Goal: Task Accomplishment & Management: Manage account settings

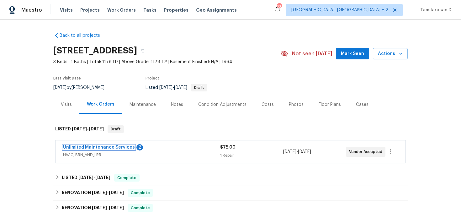
click at [83, 148] on link "Unlimited Maintenance Services" at bounding box center [99, 147] width 72 height 4
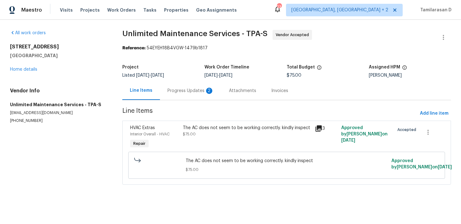
click at [170, 90] on div "Progress Updates 2" at bounding box center [191, 91] width 46 height 6
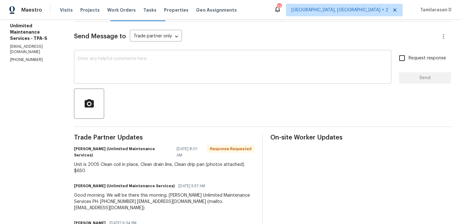
scroll to position [103, 0]
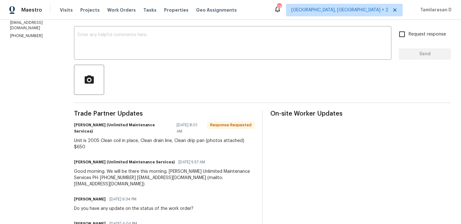
click at [130, 137] on div "Unit is 2005 Clean coil in place, Clean drain line, Clean drip pan (photos atta…" at bounding box center [164, 143] width 181 height 13
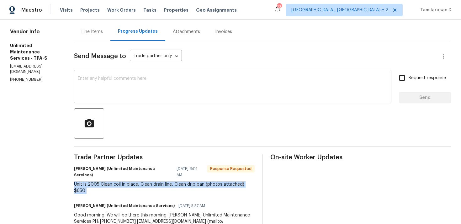
scroll to position [0, 0]
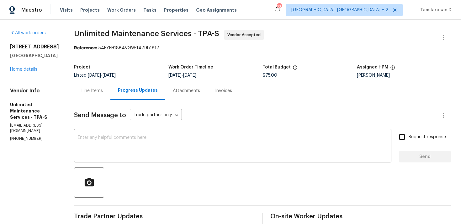
click at [94, 92] on div "Line Items" at bounding box center [92, 91] width 21 height 6
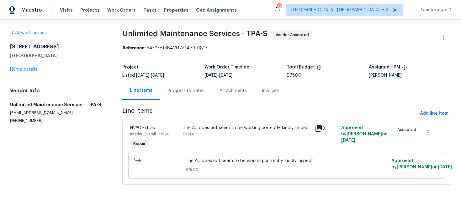
click at [217, 137] on div "The AC does not seem to be working correctly. kindly inspect $75.00" at bounding box center [247, 137] width 132 height 29
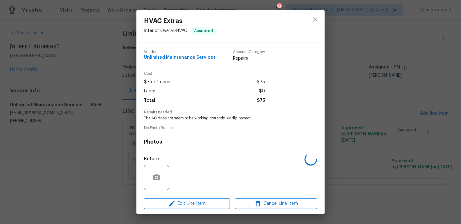
scroll to position [44, 0]
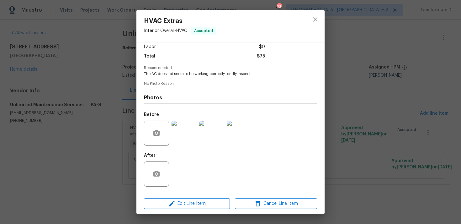
click at [185, 137] on img at bounding box center [184, 132] width 25 height 25
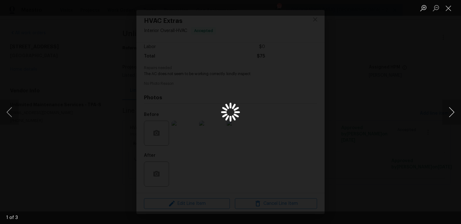
click at [449, 115] on button "Next image" at bounding box center [451, 111] width 19 height 25
click at [451, 11] on button "Close lightbox" at bounding box center [448, 8] width 13 height 11
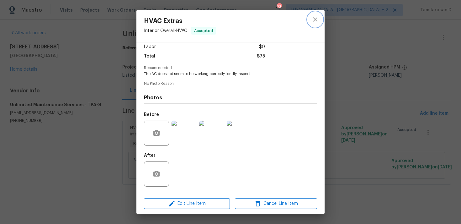
click at [316, 21] on icon "close" at bounding box center [316, 20] width 8 height 8
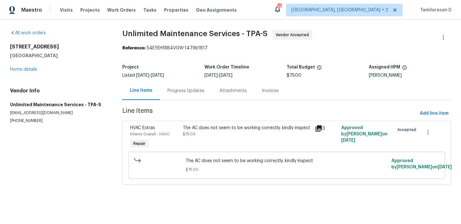
click at [170, 92] on div "Progress Updates" at bounding box center [186, 91] width 37 height 6
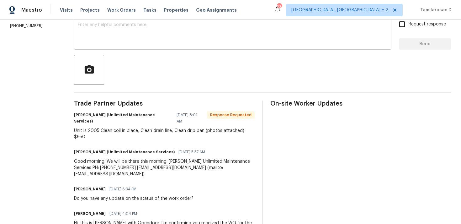
scroll to position [118, 0]
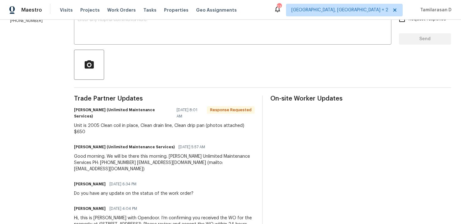
click at [156, 122] on div "Unit is 2005 Clean coil in place, Clean drain line, Clean drip pan (photos atta…" at bounding box center [164, 128] width 181 height 13
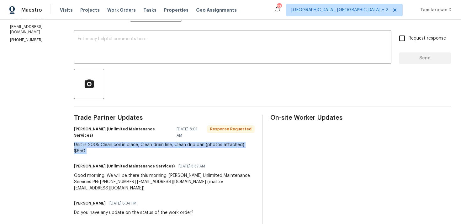
scroll to position [97, 0]
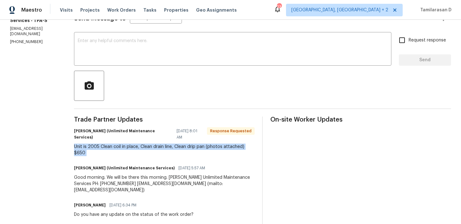
click at [137, 149] on div "Trade Partner Updates Carlos Paneque (Unlimited Maintenance Services) 08/20/202…" at bounding box center [164, 192] width 181 height 152
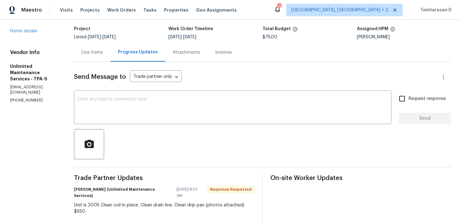
scroll to position [29, 0]
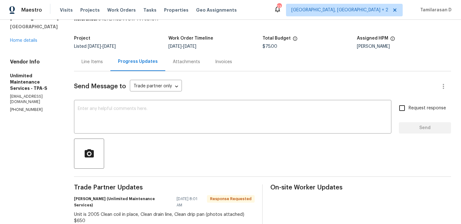
click at [92, 63] on div "Line Items" at bounding box center [92, 62] width 21 height 6
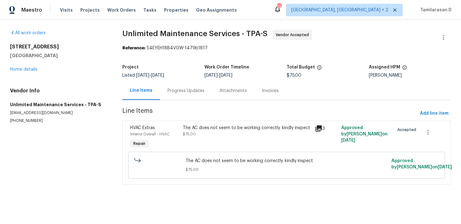
click at [241, 142] on div "The AC does not seem to be working correctly. kindly inspect $75.00" at bounding box center [247, 137] width 132 height 29
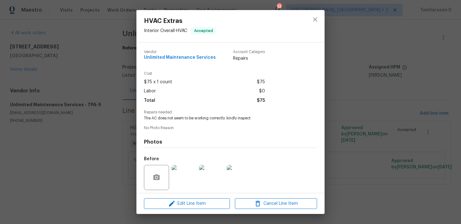
scroll to position [44, 0]
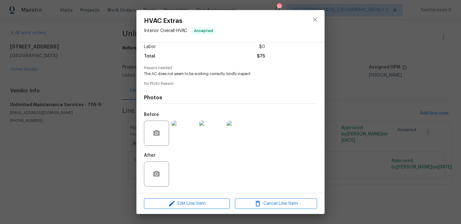
click at [190, 133] on img at bounding box center [184, 132] width 25 height 25
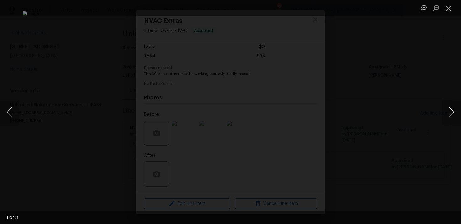
click at [452, 112] on button "Next image" at bounding box center [451, 111] width 19 height 25
click at [446, 114] on button "Next image" at bounding box center [451, 111] width 19 height 25
click at [453, 105] on button "Next image" at bounding box center [451, 111] width 19 height 25
click at [455, 115] on button "Next image" at bounding box center [451, 111] width 19 height 25
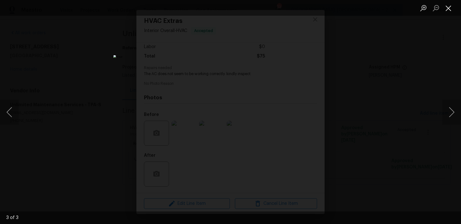
click at [448, 10] on button "Close lightbox" at bounding box center [448, 8] width 13 height 11
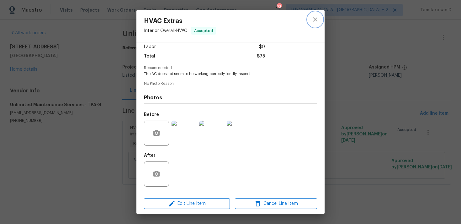
click at [312, 21] on icon "close" at bounding box center [316, 20] width 8 height 8
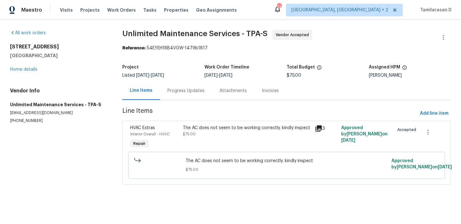
click at [176, 92] on div "Progress Updates" at bounding box center [186, 91] width 37 height 6
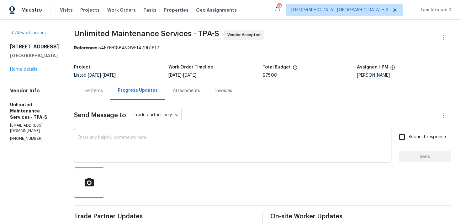
click at [94, 87] on div "Line Items" at bounding box center [92, 90] width 36 height 19
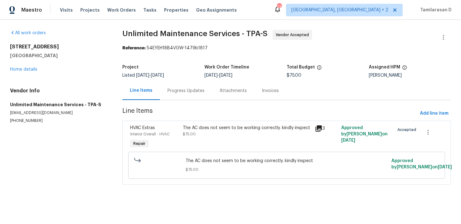
click at [217, 135] on div "The AC does not seem to be working correctly. kindly inspect $75.00" at bounding box center [247, 131] width 128 height 13
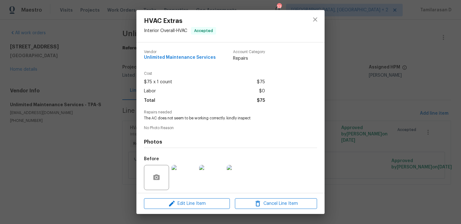
scroll to position [44, 0]
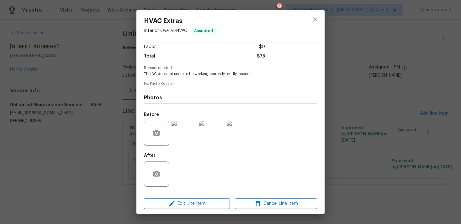
click at [213, 130] on img at bounding box center [211, 132] width 25 height 25
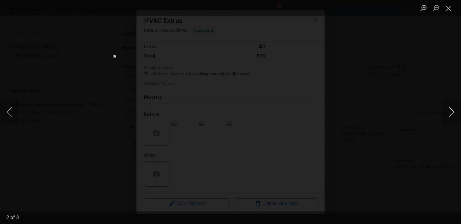
click at [446, 107] on button "Next image" at bounding box center [451, 111] width 19 height 25
click at [455, 107] on button "Next image" at bounding box center [451, 111] width 19 height 25
click at [448, 9] on button "Close lightbox" at bounding box center [448, 8] width 13 height 11
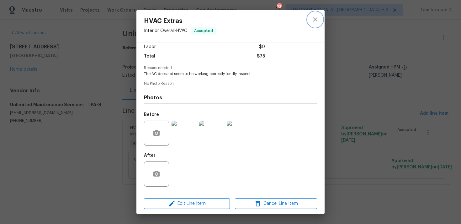
click at [319, 19] on icon "close" at bounding box center [316, 20] width 8 height 8
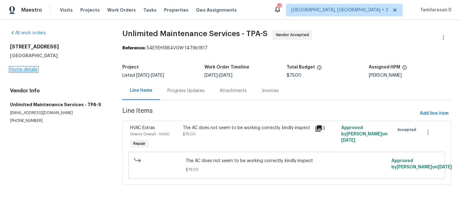
click at [27, 69] on link "Home details" at bounding box center [23, 69] width 27 height 4
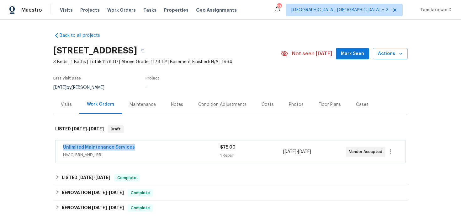
drag, startPoint x: 132, startPoint y: 147, endPoint x: 62, endPoint y: 146, distance: 69.4
click at [62, 146] on div "Unlimited Maintenance Services HVAC, BRN_AND_LRR $75.00 1 Repair 8/18/2025 - 8/…" at bounding box center [231, 151] width 350 height 23
copy link "Unlimited Maintenance Services"
click at [78, 150] on span "Unlimited Maintenance Services" at bounding box center [99, 147] width 72 height 6
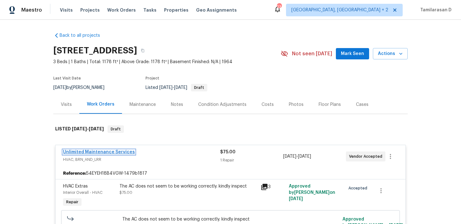
click at [89, 152] on link "Unlimited Maintenance Services" at bounding box center [99, 152] width 72 height 4
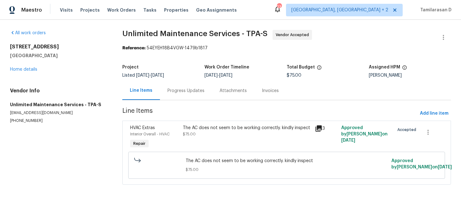
click at [197, 125] on div "The AC does not seem to be working correctly. kindly inspect" at bounding box center [247, 128] width 128 height 6
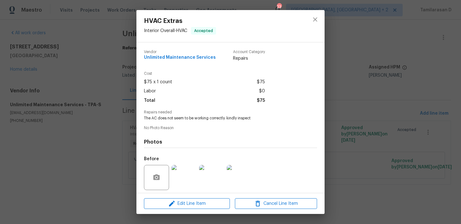
click at [201, 119] on span "The AC does not seem to be working correctly. kindly inspect" at bounding box center [222, 117] width 156 height 5
copy span "The AC does not seem to be working correctly. kindly inspect"
click at [111, 141] on div "HVAC Extras Interior Overall - HVAC Accepted Vendor Unlimited Maintenance Servi…" at bounding box center [230, 112] width 461 height 224
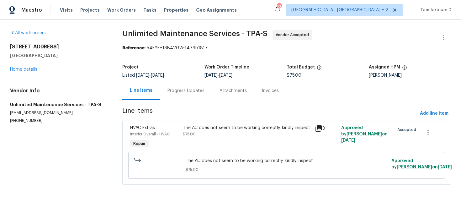
click at [174, 94] on div "Progress Updates" at bounding box center [186, 90] width 52 height 19
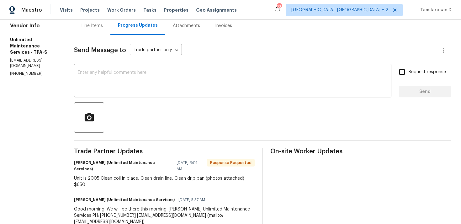
scroll to position [77, 0]
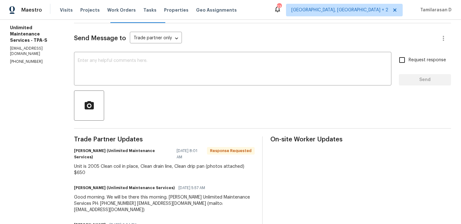
click at [112, 163] on div "Unit is 2005 Clean coil in place, Clean drain line, Clean drip pan (photos atta…" at bounding box center [164, 169] width 181 height 13
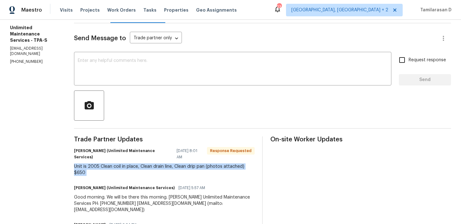
copy div "Unit is 2005 Clean coil in place, Clean drain line, Clean drip pan (photos atta…"
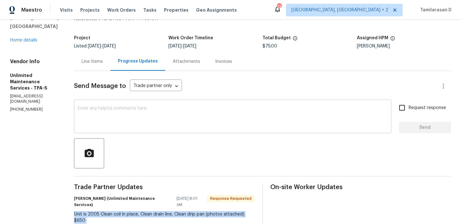
click at [174, 116] on textarea at bounding box center [233, 117] width 310 height 22
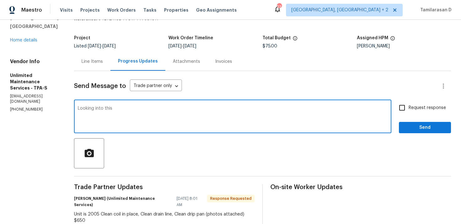
type textarea "Looking into this."
click at [227, 124] on textarea "Looking into this." at bounding box center [233, 117] width 310 height 22
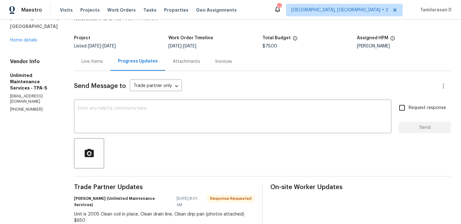
click at [278, 158] on div at bounding box center [262, 153] width 377 height 30
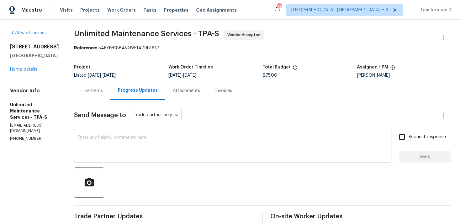
click at [100, 90] on div "Line Items" at bounding box center [92, 91] width 21 height 6
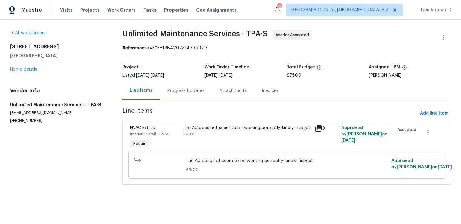
click at [222, 131] on div "The AC does not seem to be working correctly. kindly inspect $75.00" at bounding box center [247, 131] width 128 height 13
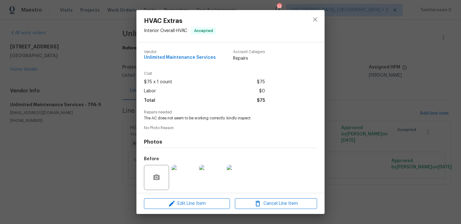
scroll to position [44, 0]
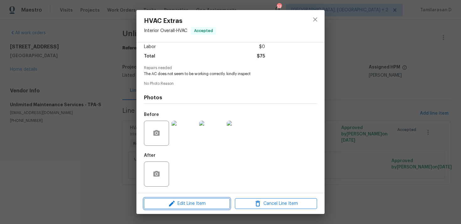
click at [184, 201] on span "Edit Line Item" at bounding box center [187, 204] width 82 height 8
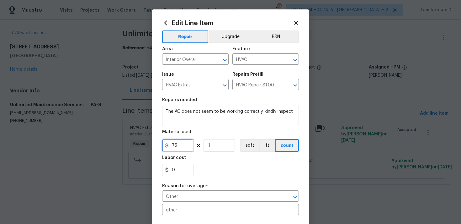
click at [183, 142] on input "75" at bounding box center [177, 145] width 31 height 13
type input "650"
click at [177, 205] on div "Repair Upgrade BRN Area Interior Overall ​ Feature HVAC ​ Issue HVAC Extras ​ R…" at bounding box center [230, 170] width 137 height 285
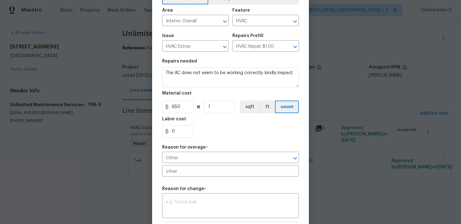
scroll to position [124, 0]
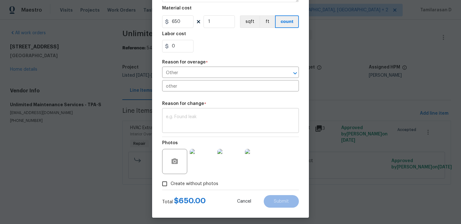
click at [189, 126] on textarea at bounding box center [230, 121] width 129 height 13
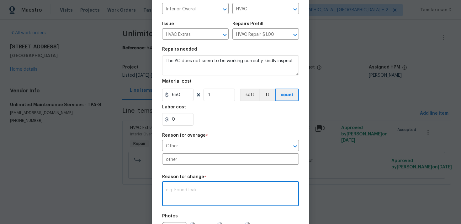
scroll to position [44, 0]
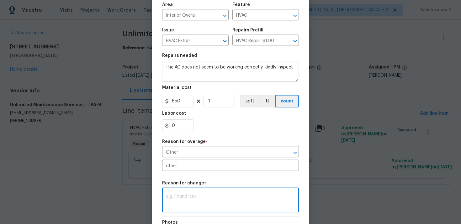
paste textarea "(TD) Updated cost per BR team approval."
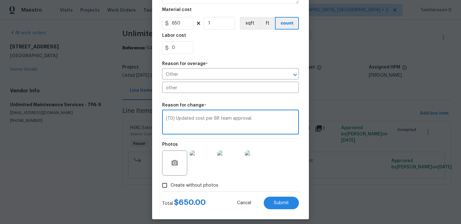
scroll to position [127, 0]
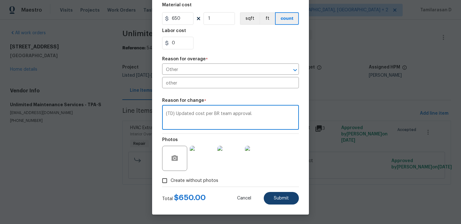
type textarea "(TD) Updated cost per BR team approval."
click at [290, 197] on button "Submit" at bounding box center [281, 198] width 35 height 13
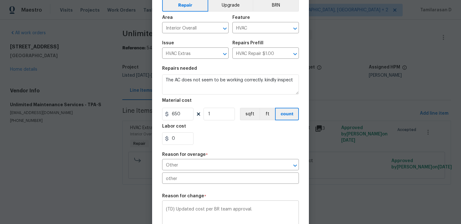
scroll to position [0, 0]
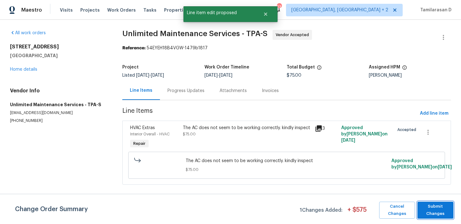
click at [435, 208] on span "Submit Changes" at bounding box center [436, 210] width 30 height 14
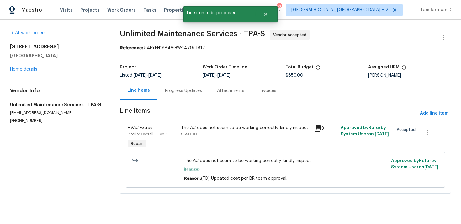
click at [276, 47] on div "Reference: 54EYEH18B4VGW-1479b1817" at bounding box center [285, 48] width 331 height 6
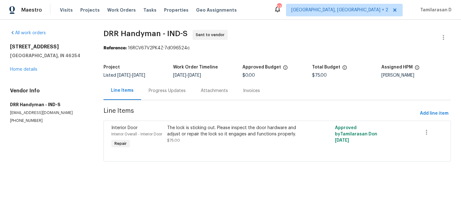
click at [165, 96] on div "Progress Updates" at bounding box center [167, 90] width 52 height 19
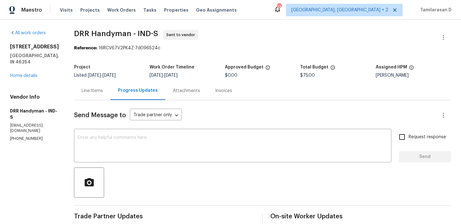
click at [86, 95] on div "Line Items" at bounding box center [92, 90] width 36 height 19
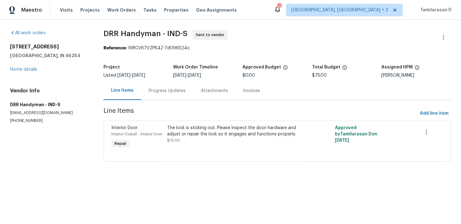
click at [165, 92] on div "Progress Updates" at bounding box center [167, 91] width 37 height 6
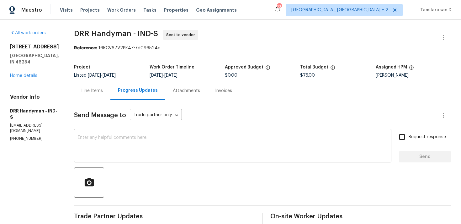
click at [225, 145] on textarea at bounding box center [233, 146] width 310 height 22
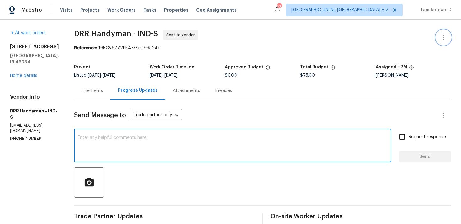
click at [447, 38] on icon "button" at bounding box center [444, 38] width 8 height 8
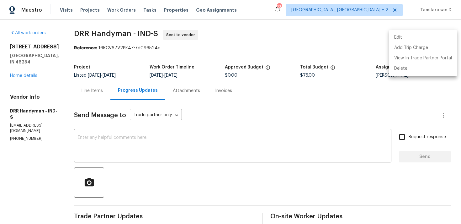
click at [407, 36] on li "Edit" at bounding box center [423, 37] width 68 height 10
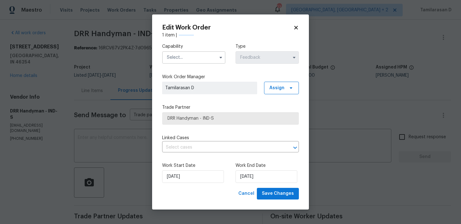
click at [207, 56] on input "text" at bounding box center [193, 57] width 63 height 13
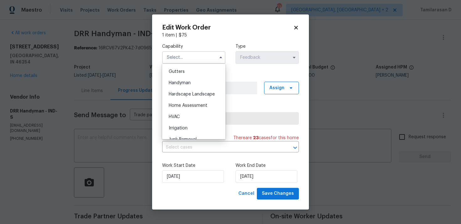
scroll to position [332, 0]
click at [179, 83] on span "Handyman" at bounding box center [180, 84] width 22 height 4
type input "Handyman"
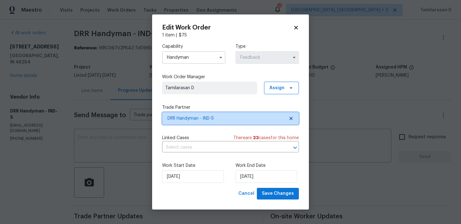
click at [188, 115] on span "DRR Handyman - IND-S" at bounding box center [226, 118] width 117 height 6
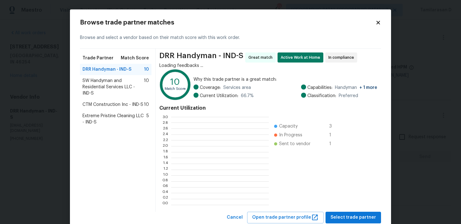
scroll to position [88, 98]
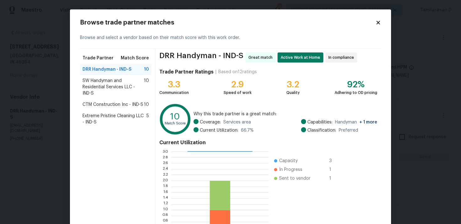
click at [107, 81] on span "SW Handyman and Residential Services LLC - IND-S" at bounding box center [114, 87] width 62 height 19
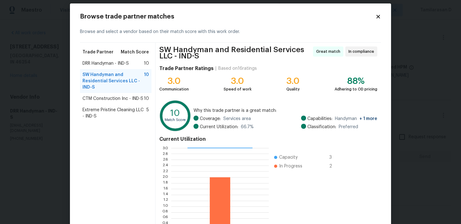
scroll to position [56, 0]
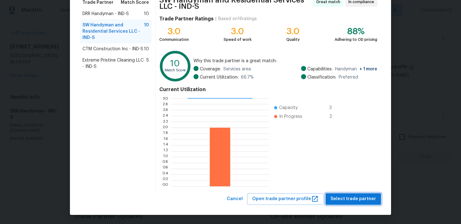
click at [351, 199] on span "Select trade partner" at bounding box center [354, 199] width 46 height 8
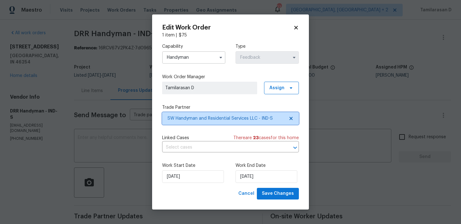
scroll to position [0, 0]
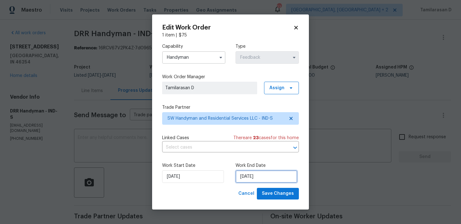
click at [250, 179] on input "20/08/2025" at bounding box center [267, 176] width 62 height 13
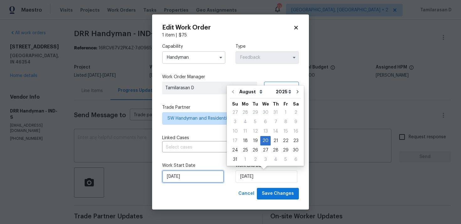
click at [191, 177] on input "18/08/2025" at bounding box center [193, 176] width 62 height 13
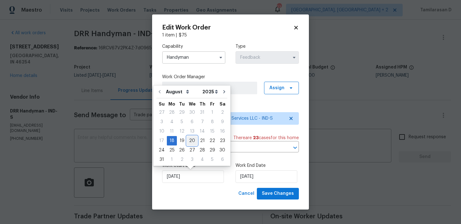
click at [189, 139] on div "20" at bounding box center [192, 140] width 10 height 9
type input "20/08/2025"
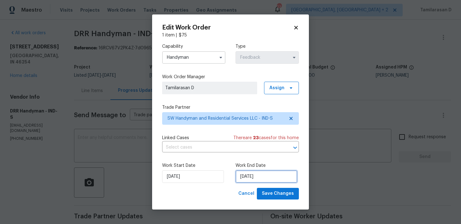
click at [255, 170] on input "20/08/2025" at bounding box center [267, 176] width 62 height 13
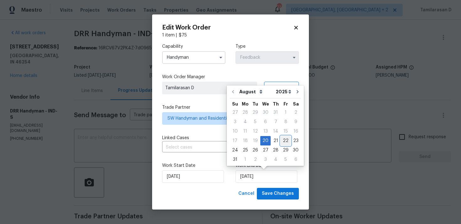
click at [284, 138] on div "22" at bounding box center [286, 140] width 10 height 9
type input "22/08/2025"
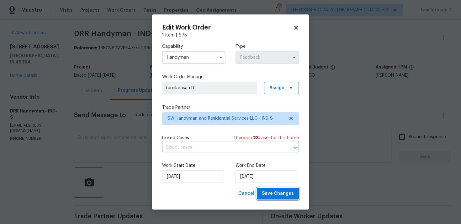
click at [276, 189] on button "Save Changes" at bounding box center [278, 194] width 42 height 12
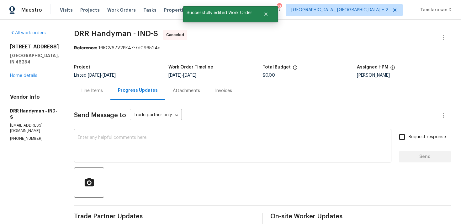
click at [100, 151] on textarea at bounding box center [233, 146] width 310 height 22
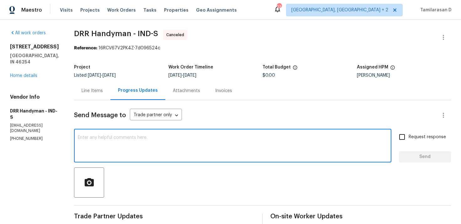
paste textarea "Hello Team, We are canceling this WO as we did not receive any response from yo…"
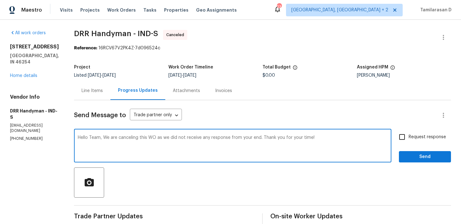
type textarea "Hello Team, We are canceling this WO as we did not receive any response from yo…"
click at [410, 159] on span "Send" at bounding box center [425, 157] width 42 height 8
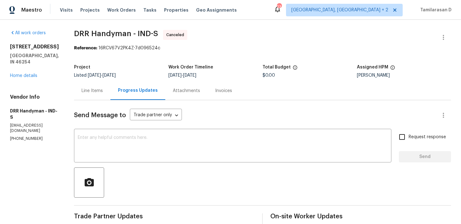
scroll to position [114, 0]
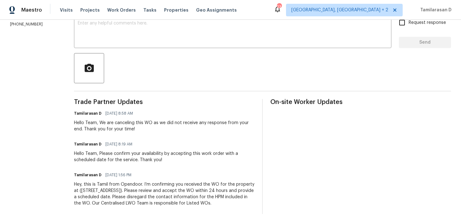
click at [115, 193] on div "Hey, this is Tamil from Opendoor. I’m confirming you received the WO for the pr…" at bounding box center [164, 193] width 181 height 25
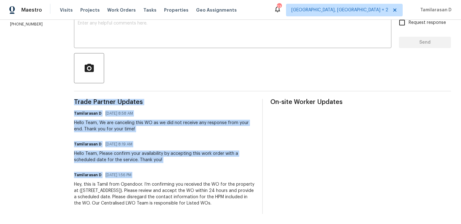
copy div "Trade Partner Updates Tamilarasan D 08/20/2025 8:58 AM Hello Team, We are cance…"
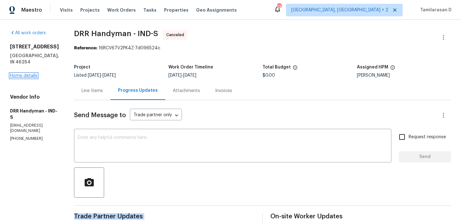
click at [28, 77] on link "Home details" at bounding box center [23, 75] width 27 height 4
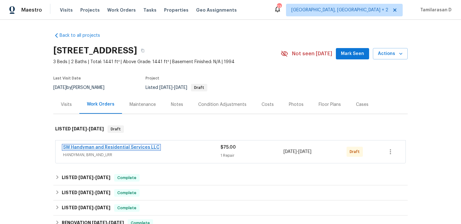
click at [91, 147] on link "SW Handyman and Residential Services LLC" at bounding box center [111, 147] width 97 height 4
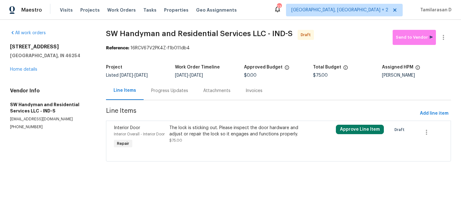
click at [163, 91] on div "Progress Updates" at bounding box center [169, 91] width 37 height 6
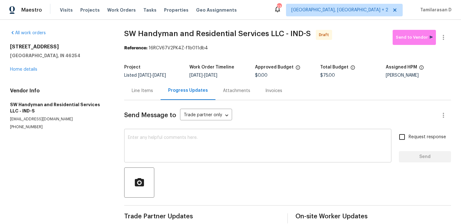
click at [148, 152] on textarea at bounding box center [258, 146] width 260 height 22
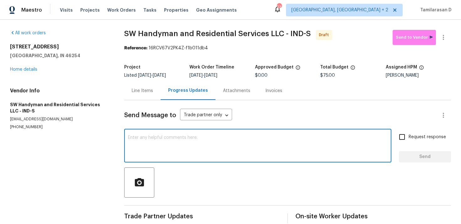
paste textarea "Hey, this is Tamil from Opendoor. I’m confirming you received the WO for the pr…"
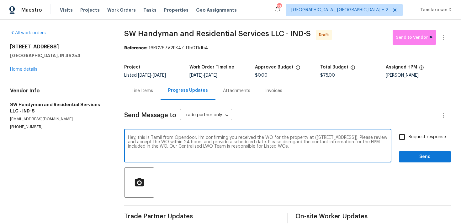
type textarea "Hey, this is Tamil from Opendoor. I’m confirming you received the WO for the pr…"
click at [400, 136] on input "Request response" at bounding box center [402, 136] width 13 height 13
checkbox input "true"
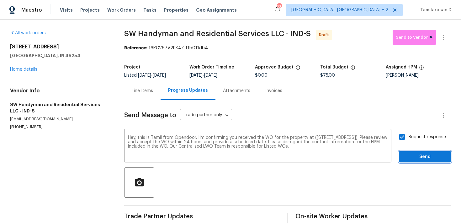
click at [421, 153] on span "Send" at bounding box center [425, 157] width 42 height 8
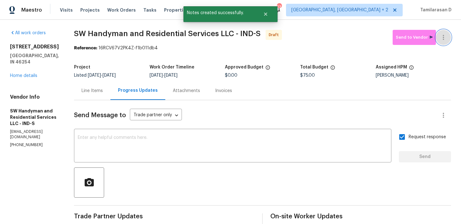
click at [442, 36] on icon "button" at bounding box center [444, 38] width 8 height 8
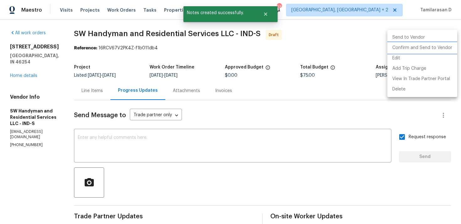
click at [402, 48] on li "Confirm and Send to Vendor" at bounding box center [423, 48] width 70 height 10
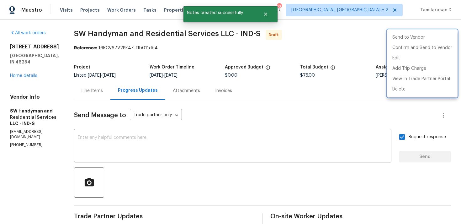
click at [303, 64] on div at bounding box center [230, 112] width 461 height 224
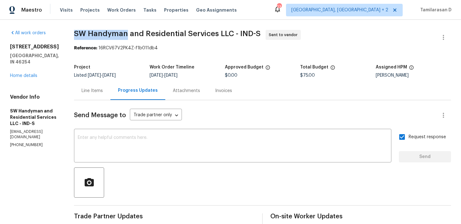
drag, startPoint x: 75, startPoint y: 33, endPoint x: 125, endPoint y: 33, distance: 49.6
click at [125, 33] on span "SW Handyman and Residential Services LLC - IND-S" at bounding box center [167, 34] width 187 height 8
copy span "SW Handyman"
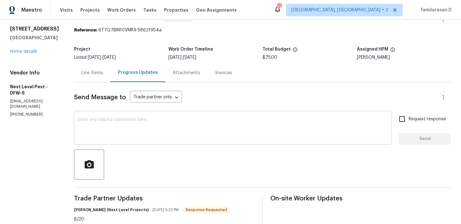
scroll to position [60, 0]
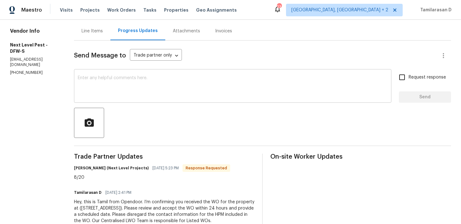
click at [120, 98] on div "x ​" at bounding box center [233, 87] width 318 height 32
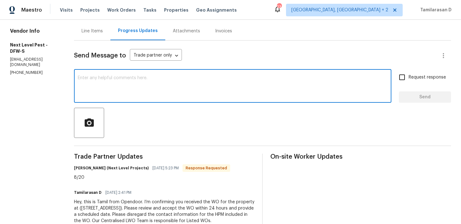
type textarea "T"
type textarea "Alright, Please keep me posted. Thanks!"
click at [405, 76] on input "Request response" at bounding box center [402, 77] width 13 height 13
checkbox input "true"
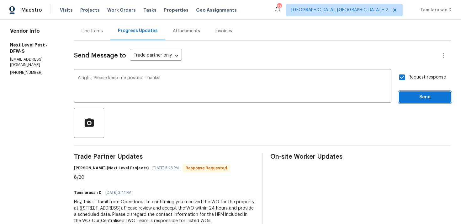
click at [415, 94] on span "Send" at bounding box center [425, 97] width 42 height 8
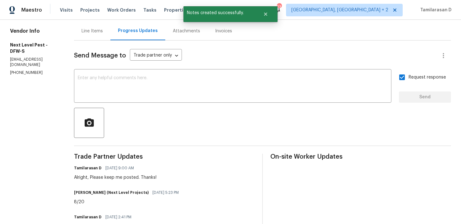
click at [105, 204] on div "8/20" at bounding box center [128, 202] width 109 height 6
copy div "8/20"
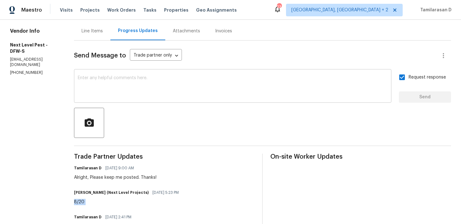
scroll to position [0, 0]
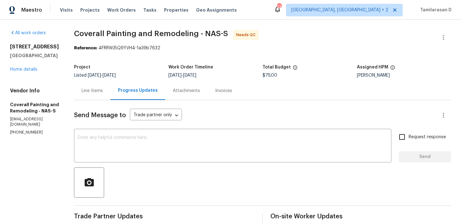
click at [103, 89] on div "Line Items" at bounding box center [92, 91] width 21 height 6
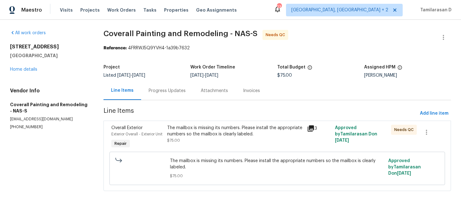
click at [199, 139] on div "The mailbox is missing its numbers. Please install the appropriate numbers so t…" at bounding box center [235, 134] width 136 height 19
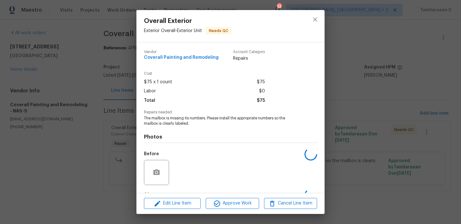
scroll to position [39, 0]
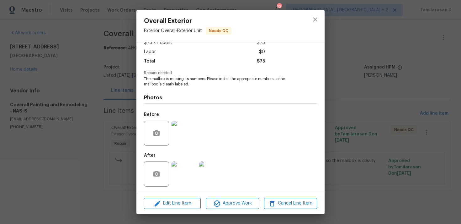
click at [186, 131] on img at bounding box center [184, 132] width 25 height 25
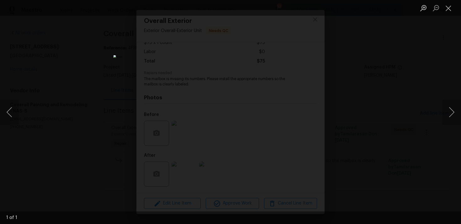
click at [83, 101] on div "Lightbox" at bounding box center [230, 112] width 461 height 224
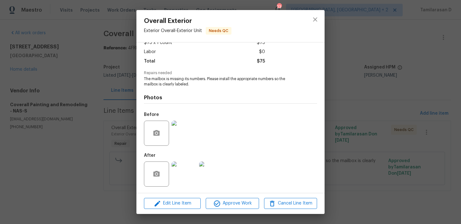
click at [195, 170] on img at bounding box center [184, 173] width 25 height 25
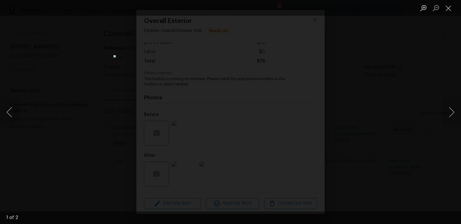
click at [98, 126] on div "Lightbox" at bounding box center [230, 112] width 461 height 224
click at [451, 110] on button "Next image" at bounding box center [451, 111] width 19 height 25
click at [357, 79] on div "Lightbox" at bounding box center [230, 112] width 461 height 224
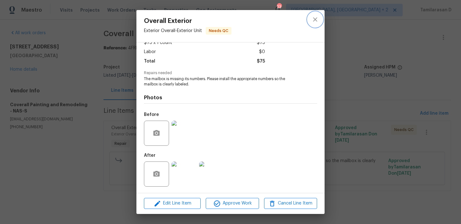
click at [317, 18] on icon "close" at bounding box center [316, 20] width 8 height 8
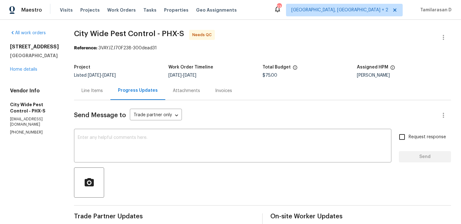
click at [95, 95] on div "Line Items" at bounding box center [92, 90] width 36 height 19
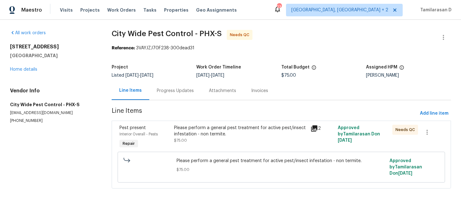
click at [198, 134] on div "Please perform a general pest treatment for active pest/insect infestation - no…" at bounding box center [240, 131] width 133 height 13
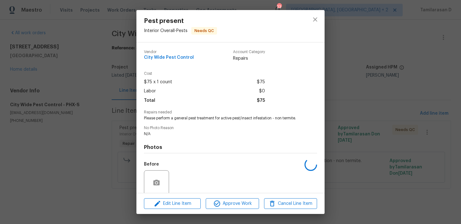
scroll to position [49, 0]
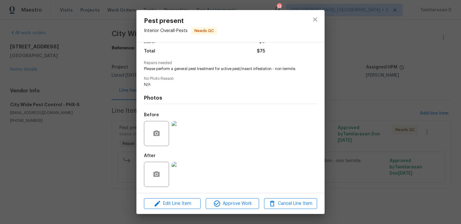
click at [182, 133] on img at bounding box center [184, 133] width 25 height 25
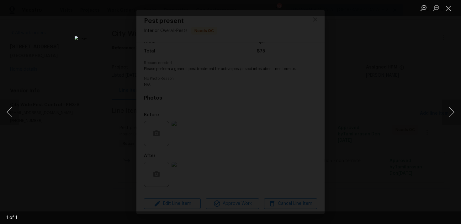
click at [321, 120] on div "Lightbox" at bounding box center [230, 112] width 461 height 224
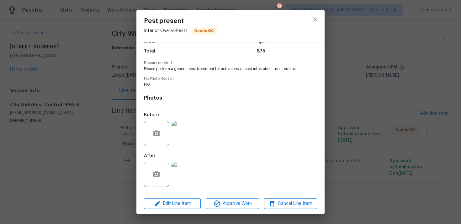
click at [185, 179] on img at bounding box center [184, 174] width 25 height 25
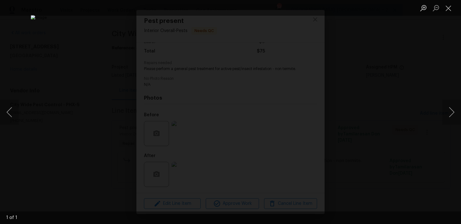
click at [332, 152] on div "Lightbox" at bounding box center [230, 112] width 461 height 224
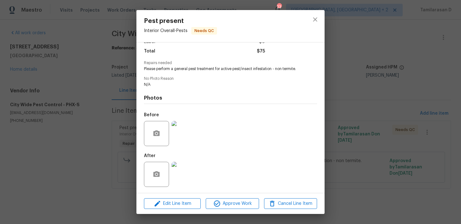
click at [185, 131] on img at bounding box center [184, 133] width 25 height 25
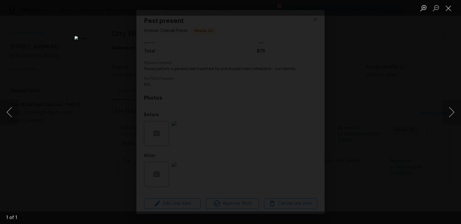
click at [325, 169] on div "Lightbox" at bounding box center [230, 112] width 461 height 224
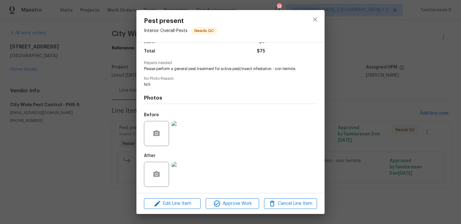
click at [185, 136] on img at bounding box center [184, 133] width 25 height 25
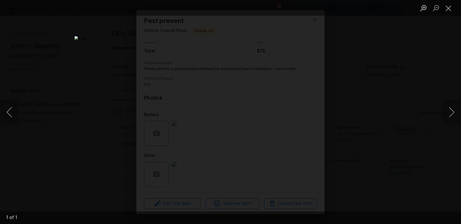
click at [322, 173] on div "Lightbox" at bounding box center [230, 112] width 461 height 224
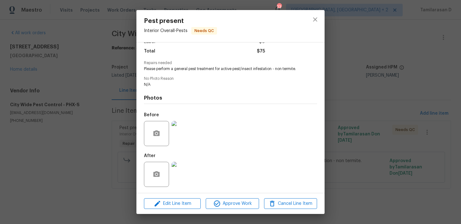
click at [188, 171] on img at bounding box center [184, 174] width 25 height 25
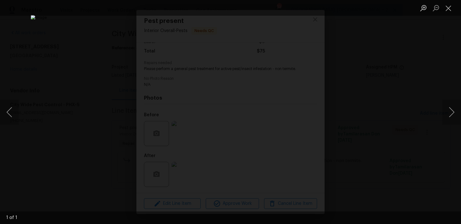
click at [317, 168] on div "Lightbox" at bounding box center [230, 112] width 461 height 224
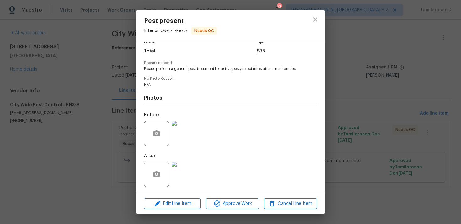
scroll to position [0, 0]
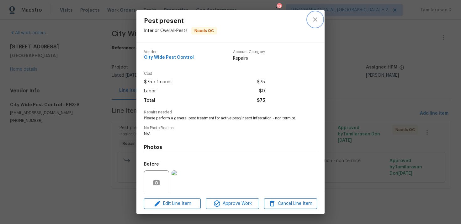
click at [314, 18] on icon "close" at bounding box center [315, 19] width 4 height 4
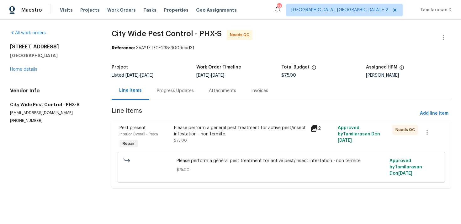
click at [165, 93] on div "Progress Updates" at bounding box center [175, 91] width 37 height 6
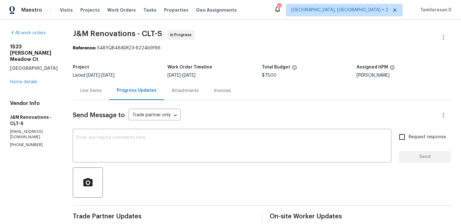
click at [99, 91] on div "Line Items" at bounding box center [90, 91] width 21 height 6
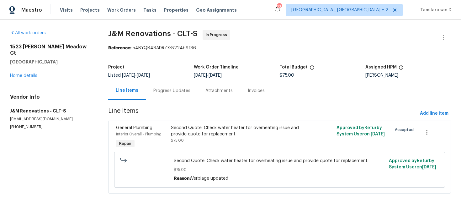
click at [175, 94] on div "Progress Updates" at bounding box center [171, 91] width 37 height 6
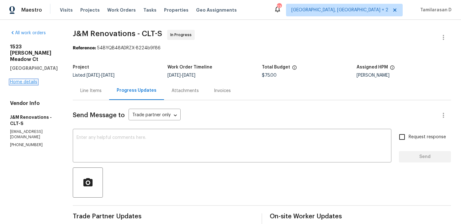
click at [22, 80] on link "Home details" at bounding box center [23, 82] width 27 height 4
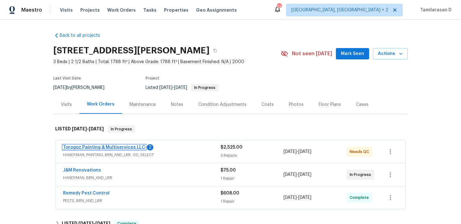
click at [114, 146] on link "Torogoz Painting & Multiservices LLC" at bounding box center [104, 147] width 82 height 4
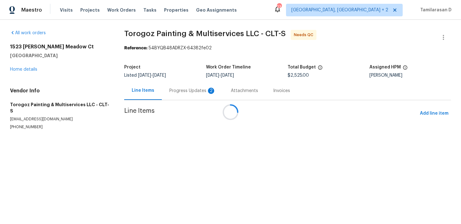
click at [174, 87] on div at bounding box center [230, 112] width 461 height 224
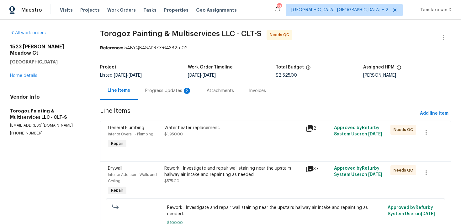
click at [173, 93] on div "Progress Updates 2" at bounding box center [168, 91] width 46 height 6
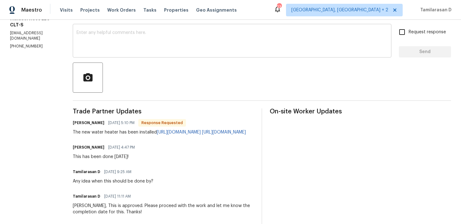
scroll to position [158, 0]
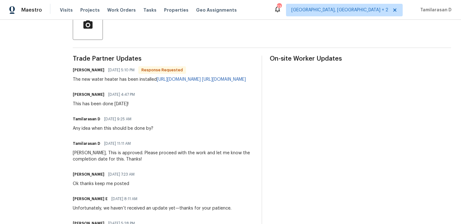
click at [191, 148] on div "Tamilarasan D [DATE] 11:11 AM" at bounding box center [163, 143] width 181 height 9
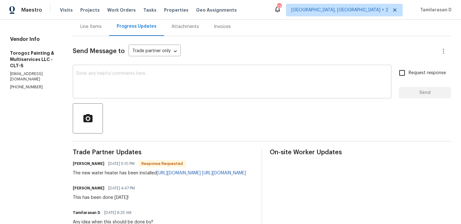
scroll to position [0, 0]
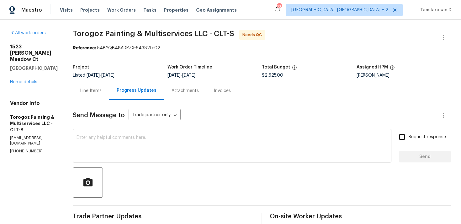
click at [102, 92] on div "Line Items" at bounding box center [90, 91] width 21 height 6
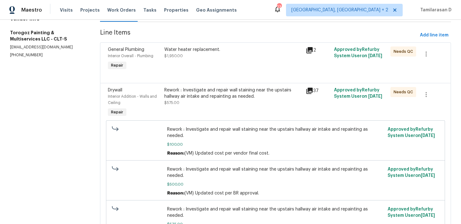
scroll to position [43, 0]
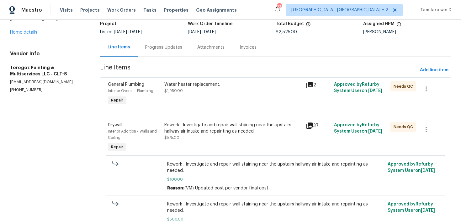
click at [214, 99] on div "Water heater replacement. $1,950.00" at bounding box center [233, 93] width 141 height 29
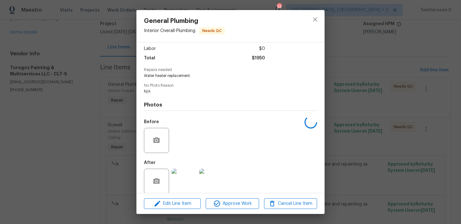
scroll to position [49, 0]
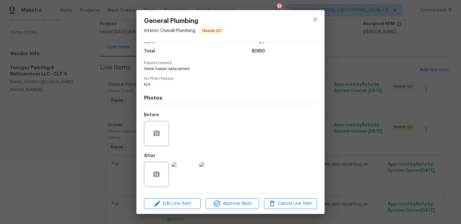
click at [112, 115] on div "General Plumbing Interior Overall - Plumbing Needs QC Vendor Torogoz Painting &…" at bounding box center [230, 112] width 461 height 224
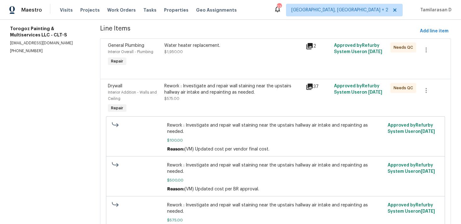
scroll to position [63, 0]
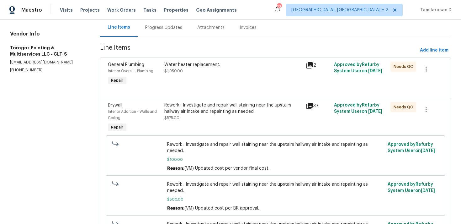
click at [203, 122] on div "Rework : Investigate and repair wall staining near the upstairs hallway air int…" at bounding box center [233, 117] width 141 height 35
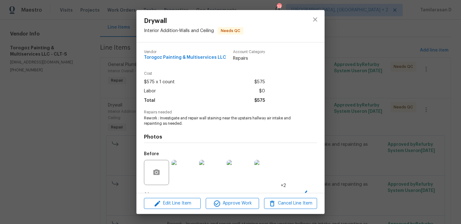
scroll to position [39, 0]
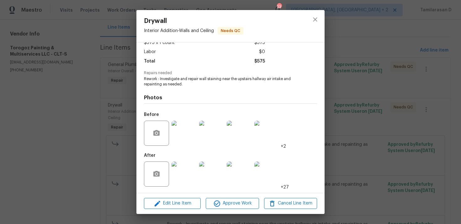
click at [88, 110] on div "Drywall Interior Addition - Walls and Ceiling Needs QC Vendor Torogoz Painting …" at bounding box center [230, 112] width 461 height 224
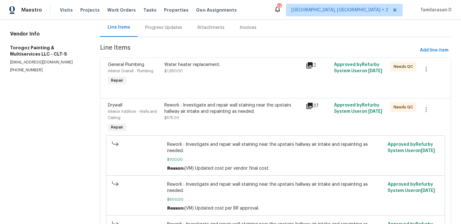
scroll to position [0, 0]
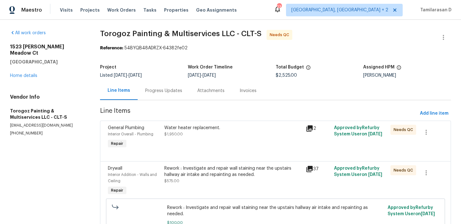
click at [168, 90] on div "Progress Updates" at bounding box center [163, 91] width 37 height 6
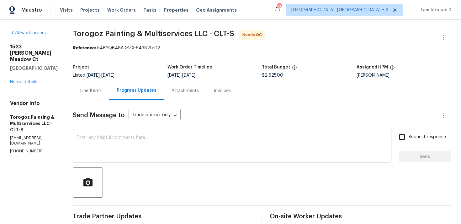
click at [102, 92] on div "Line Items" at bounding box center [90, 91] width 21 height 6
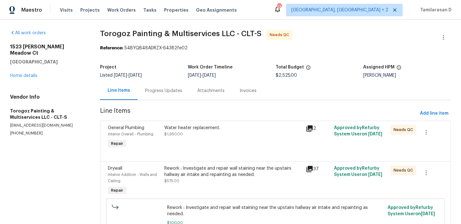
click at [158, 89] on div "Progress Updates" at bounding box center [163, 91] width 37 height 6
